Goal: Task Accomplishment & Management: Use online tool/utility

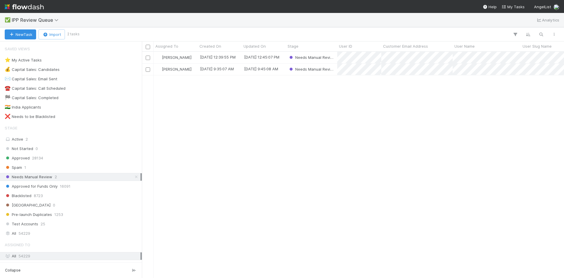
scroll to position [222, 418]
drag, startPoint x: 303, startPoint y: 184, endPoint x: 305, endPoint y: 181, distance: 3.8
click at [305, 182] on div "[PERSON_NAME] [DATE] 12:39:55 PM [DATE] 12:45:07 PM Needs Manual Review [PERSON…" at bounding box center [353, 165] width 422 height 226
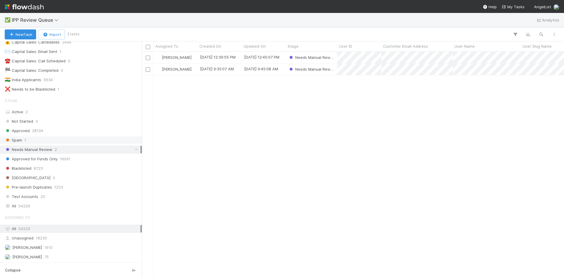
scroll to position [0, 0]
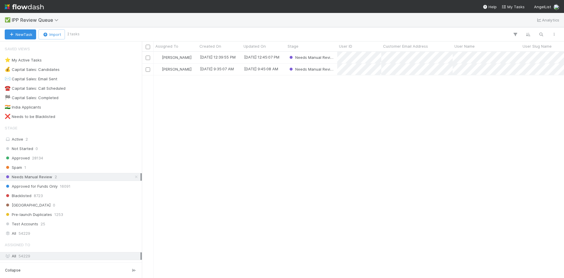
scroll to position [222, 418]
click at [272, 125] on div "[PERSON_NAME] [DATE] 12:39:55 PM [DATE] 12:45:07 PM Needs Manual Review [PERSON…" at bounding box center [353, 165] width 422 height 226
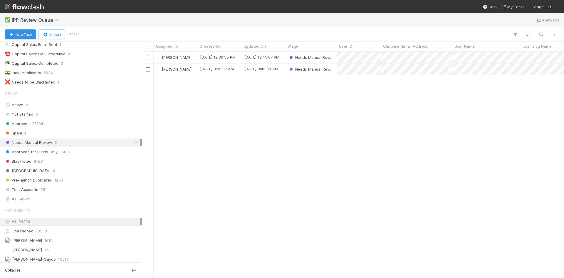
scroll to position [56, 0]
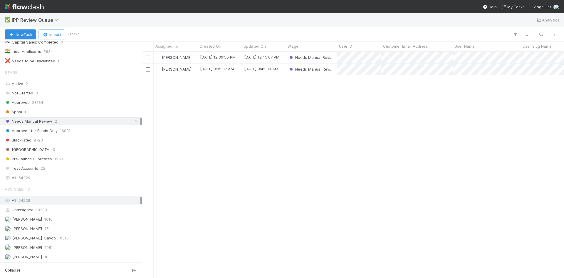
click at [283, 149] on div "[PERSON_NAME] [DATE] 12:39:55 PM [DATE] 12:45:07 PM Needs Manual Review [PERSON…" at bounding box center [353, 165] width 422 height 226
drag, startPoint x: 406, startPoint y: 102, endPoint x: 399, endPoint y: 110, distance: 10.2
click at [407, 102] on div "[PERSON_NAME] [DATE] 12:39:55 PM [DATE] 12:45:07 PM Needs Manual Review [PERSON…" at bounding box center [353, 165] width 422 height 226
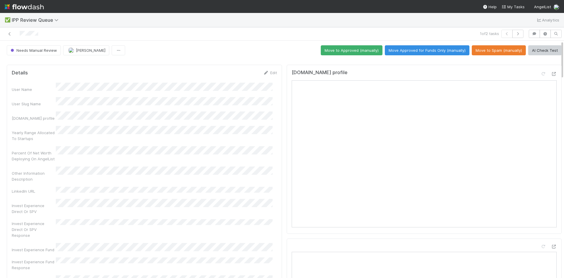
click at [155, 166] on div "Other Information Description" at bounding box center [144, 174] width 265 height 16
click at [18, 34] on div at bounding box center [133, 34] width 263 height 8
click at [9, 33] on icon at bounding box center [10, 34] width 6 height 4
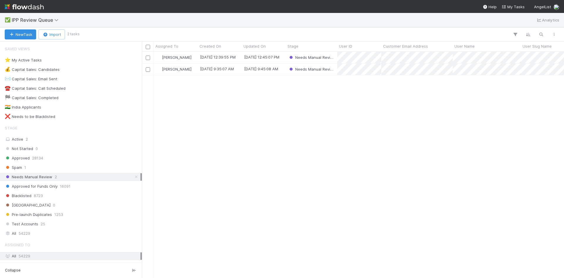
scroll to position [222, 418]
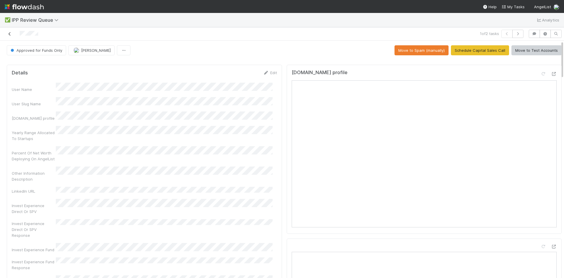
click at [9, 32] on icon at bounding box center [10, 34] width 6 height 4
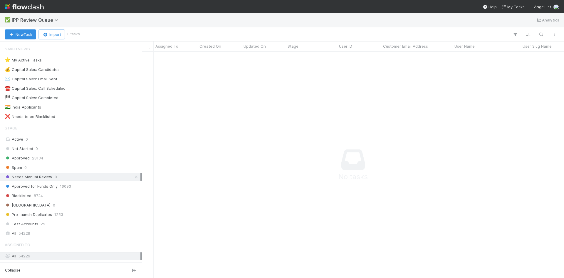
scroll to position [217, 418]
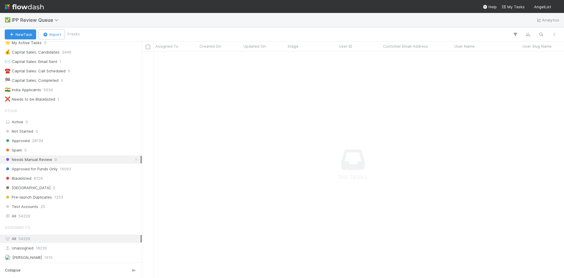
scroll to position [29, 0]
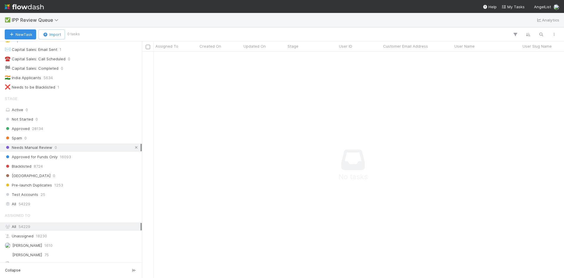
click at [133, 147] on icon at bounding box center [136, 148] width 6 height 4
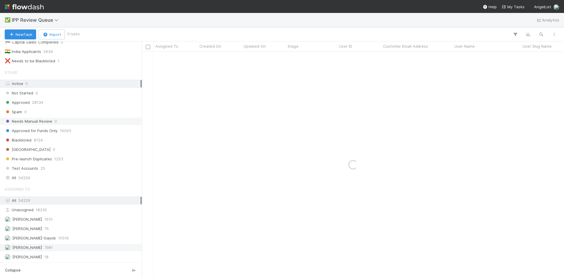
click at [52, 248] on span "7981" at bounding box center [48, 247] width 9 height 7
click at [26, 113] on span "0" at bounding box center [25, 111] width 2 height 7
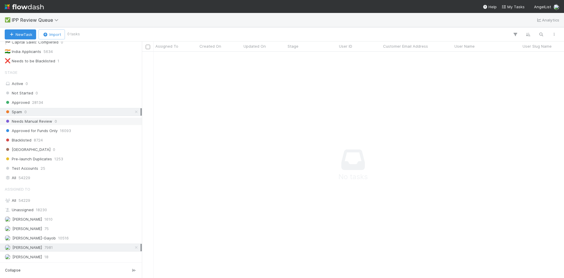
scroll to position [217, 418]
click at [54, 249] on div "[PERSON_NAME] 7981" at bounding box center [73, 247] width 136 height 7
click at [133, 111] on icon at bounding box center [136, 112] width 6 height 4
click at [63, 247] on div "[PERSON_NAME] 7981" at bounding box center [73, 247] width 136 height 7
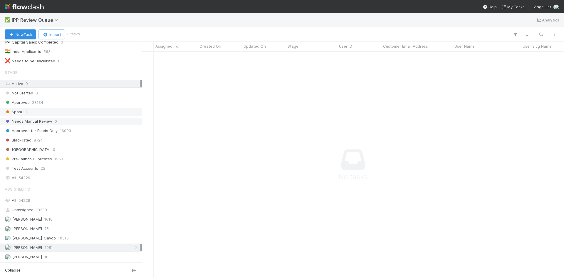
click at [36, 249] on span "[PERSON_NAME]" at bounding box center [27, 247] width 30 height 5
click at [38, 131] on span "Approved for Funds Only" at bounding box center [31, 130] width 53 height 7
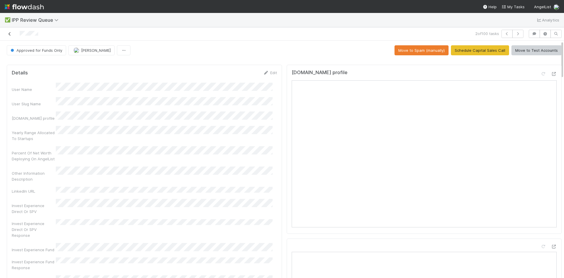
click at [9, 35] on icon at bounding box center [10, 34] width 6 height 4
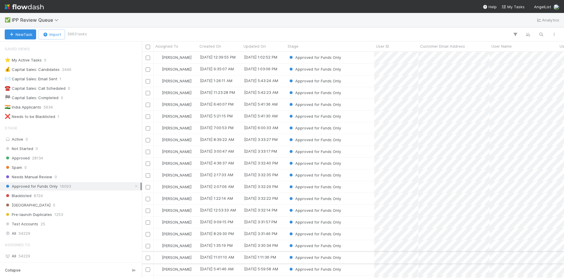
scroll to position [222, 418]
click at [55, 20] on icon at bounding box center [57, 20] width 6 height 5
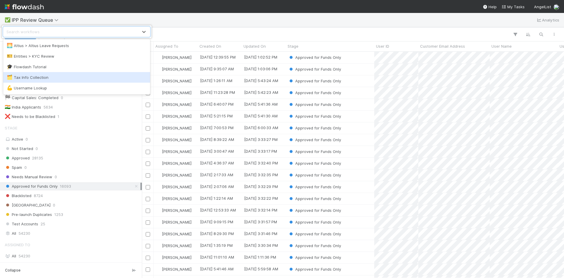
click at [31, 79] on div "🗂️ Tax Info Collection" at bounding box center [77, 77] width 140 height 6
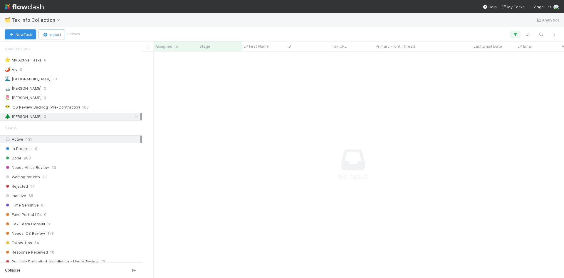
click at [29, 78] on div "🌊 Madison 10" at bounding box center [73, 78] width 136 height 7
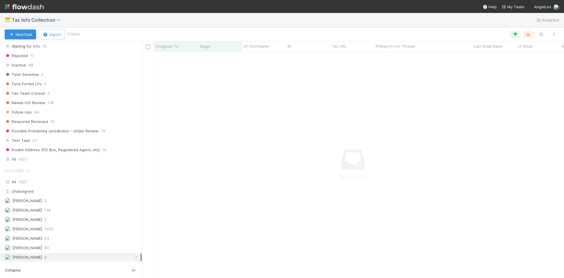
scroll to position [131, 0]
click at [133, 258] on icon at bounding box center [136, 257] width 6 height 4
